Goal: Information Seeking & Learning: Learn about a topic

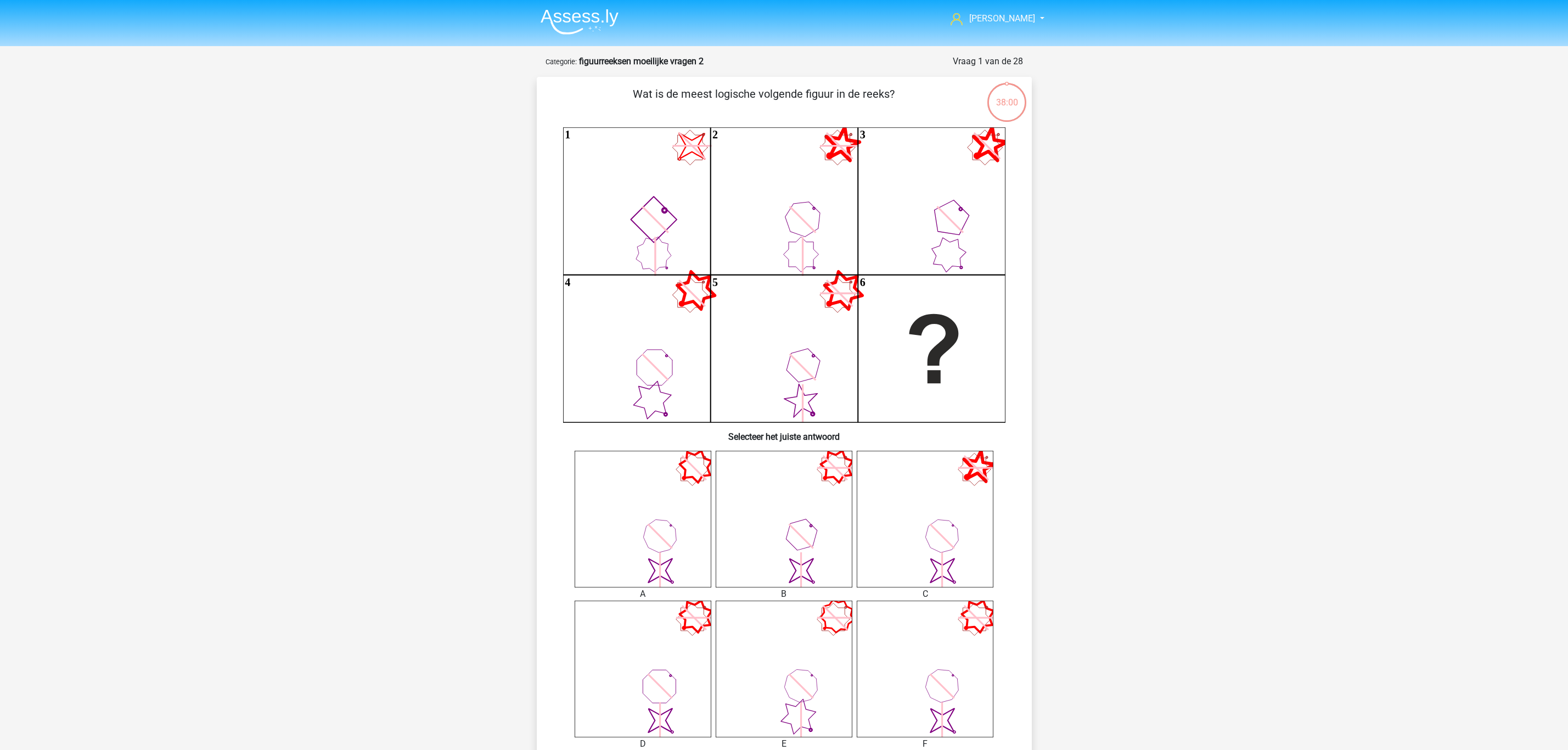
scroll to position [219, 0]
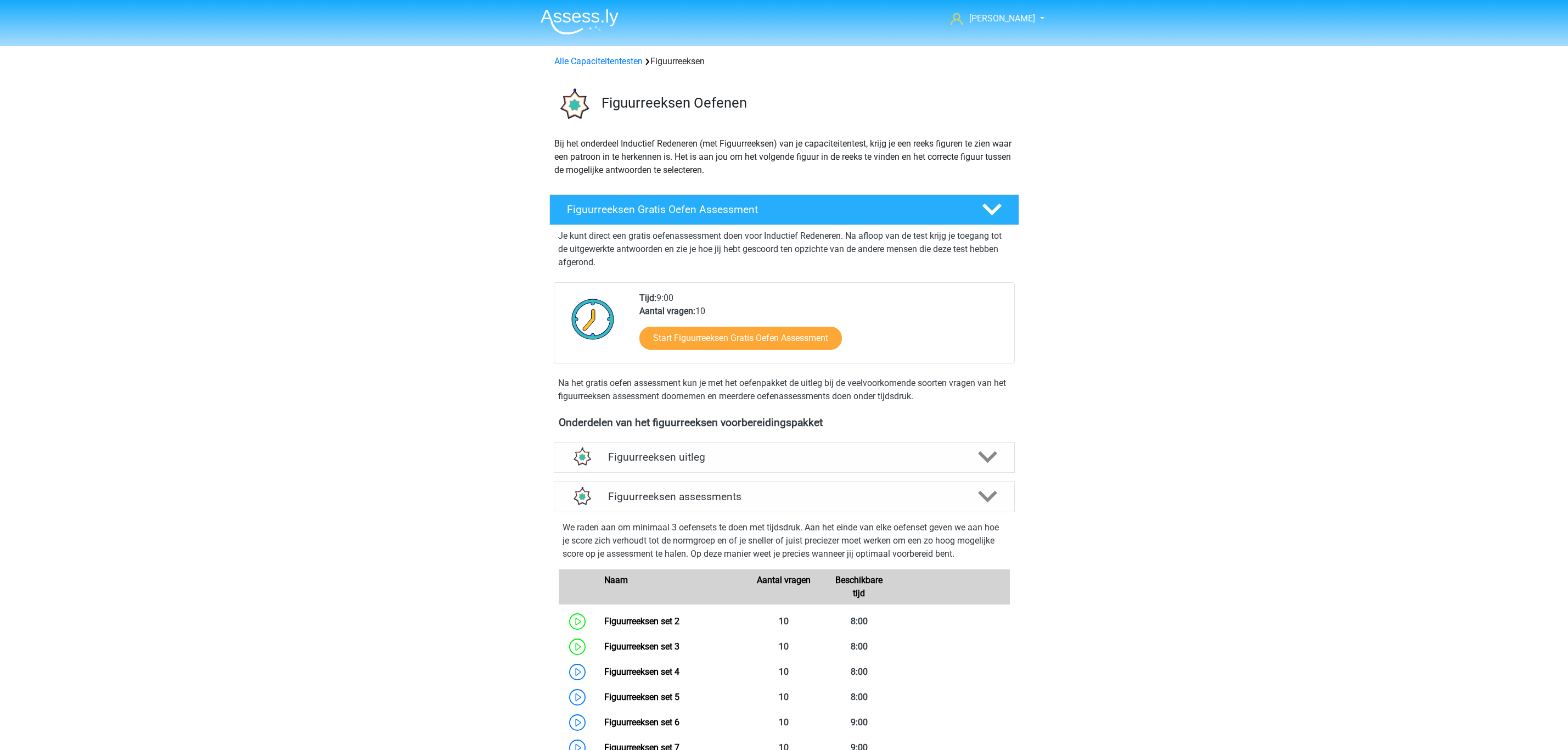
scroll to position [489, 0]
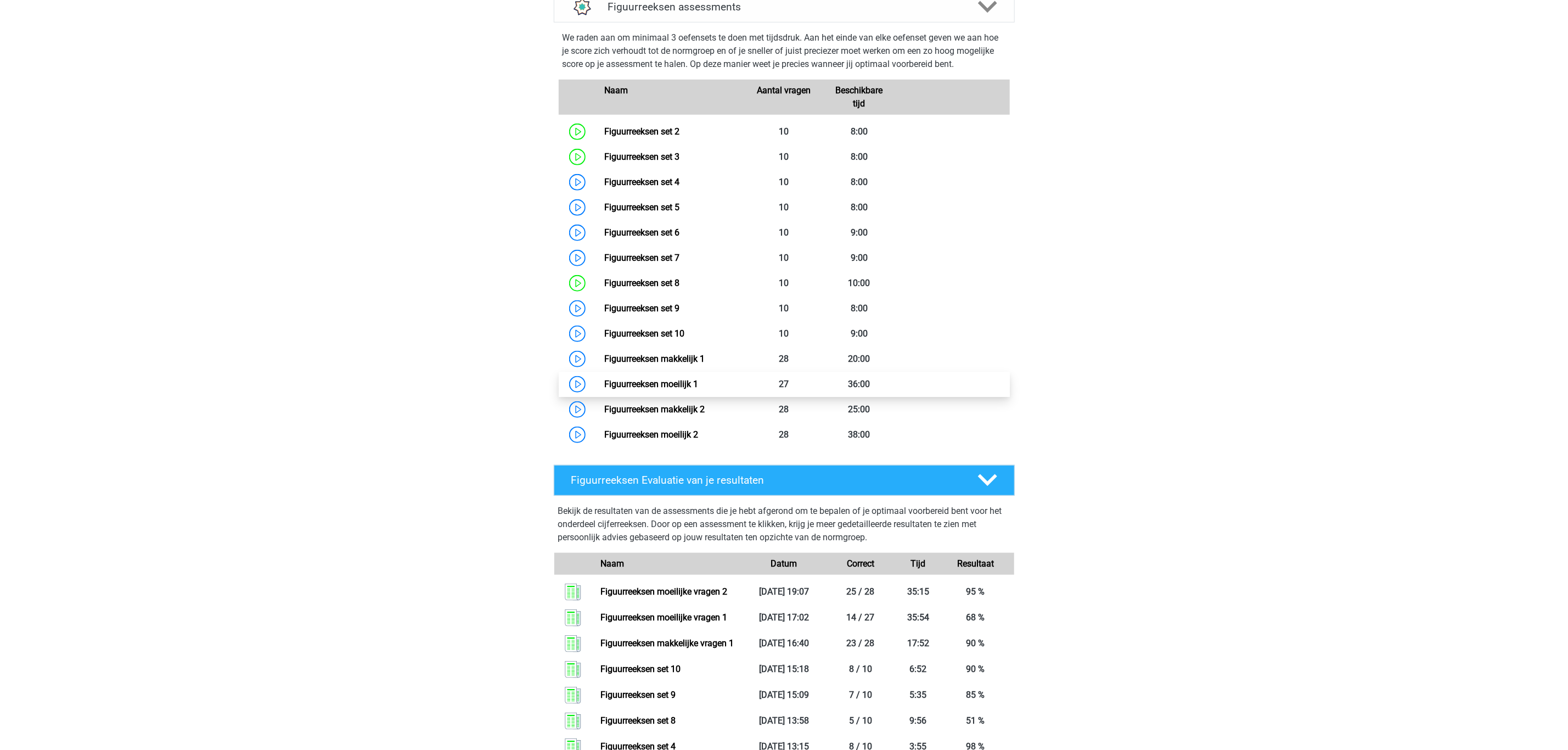
click at [654, 379] on link "Figuurreeksen moeilijk 1" at bounding box center [651, 383] width 94 height 10
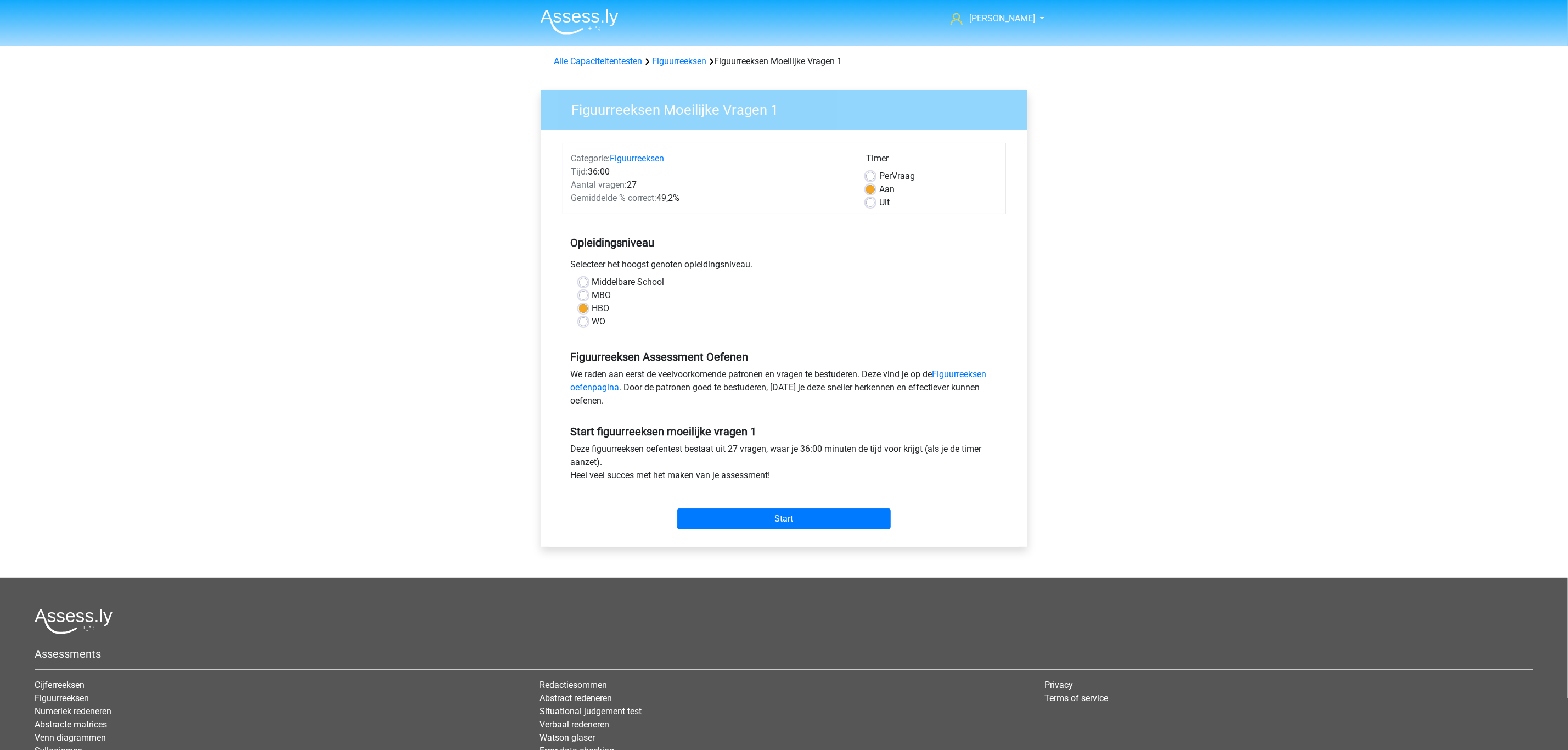
click at [592, 325] on label "WO" at bounding box center [599, 322] width 14 height 13
click at [581, 325] on input "WO" at bounding box center [583, 321] width 9 height 11
radio input "true"
click at [782, 515] on input "Start" at bounding box center [784, 519] width 214 height 21
